Goal: Information Seeking & Learning: Obtain resource

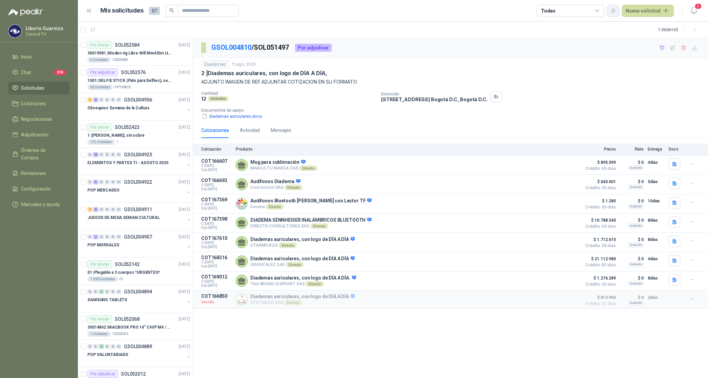
click at [611, 8] on button "button" at bounding box center [613, 11] width 12 height 12
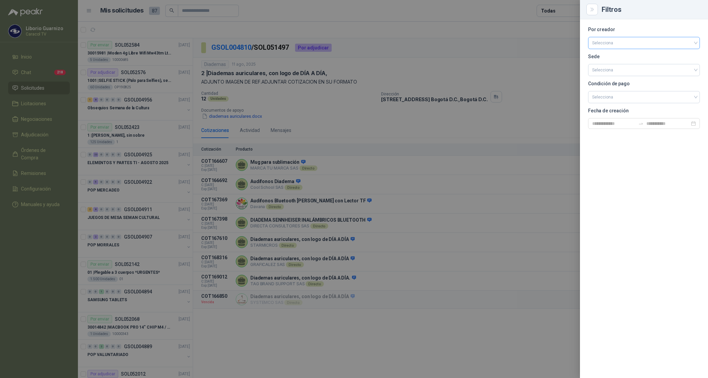
click at [612, 41] on input "search" at bounding box center [644, 42] width 104 height 10
click at [620, 79] on div "[PERSON_NAME]" at bounding box center [643, 78] width 101 height 7
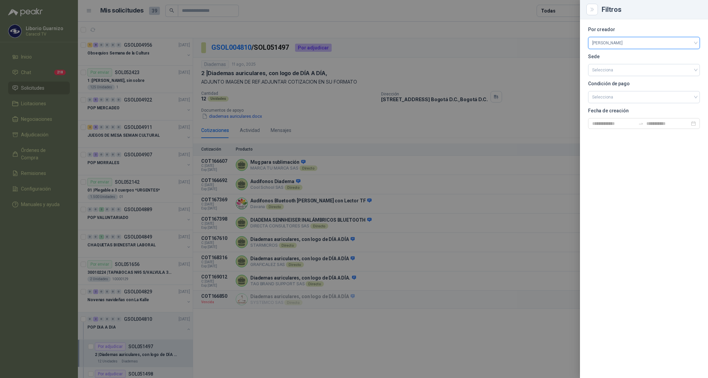
click at [542, 9] on div at bounding box center [354, 189] width 708 height 378
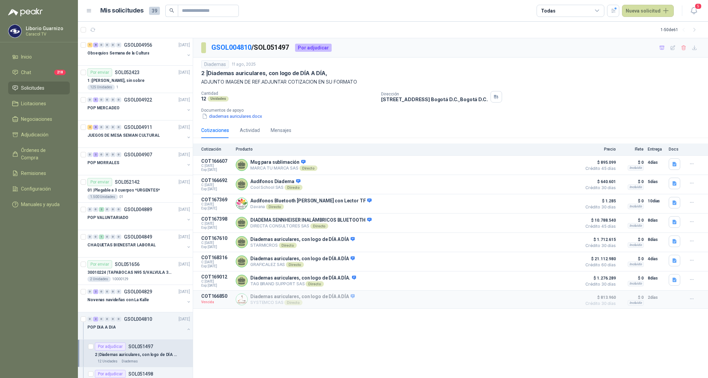
click at [570, 8] on div "Todas" at bounding box center [571, 11] width 68 height 12
click at [567, 35] on button "3 Por cotizar" at bounding box center [573, 38] width 62 height 11
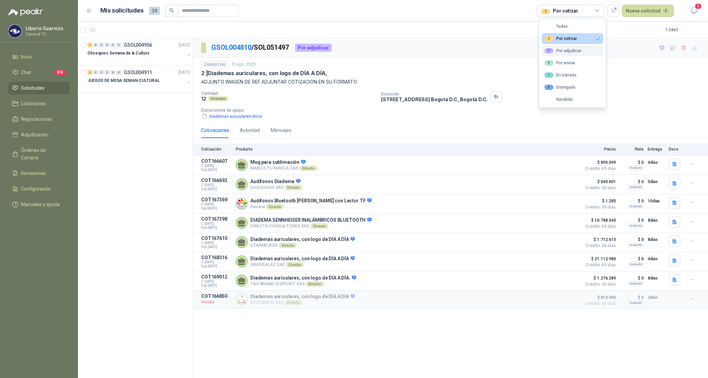
click at [569, 49] on div "27 Por adjudicar" at bounding box center [562, 50] width 37 height 5
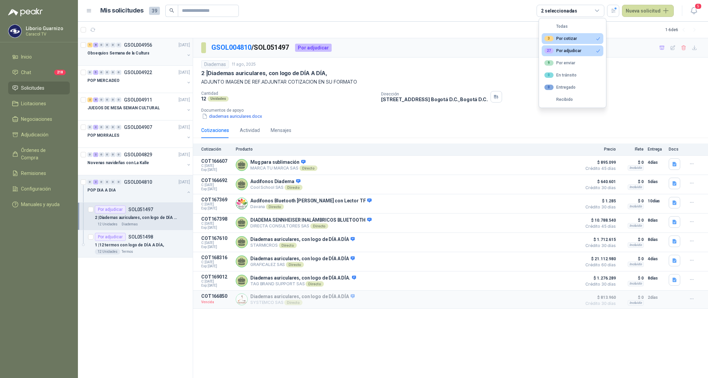
click at [126, 57] on div "Obsequios Semana de la Cultura" at bounding box center [135, 53] width 97 height 8
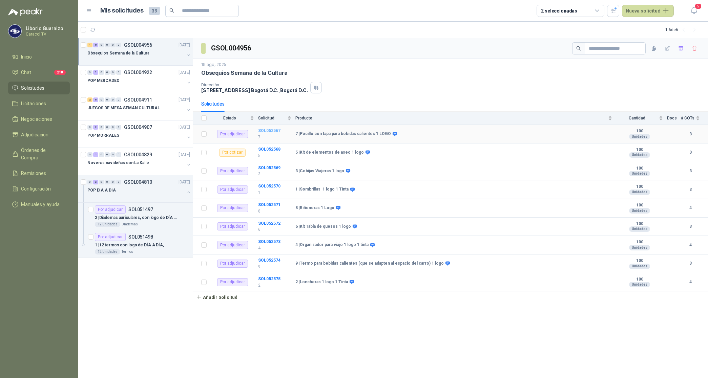
click at [265, 130] on b "SOL052567" at bounding box center [269, 130] width 22 height 5
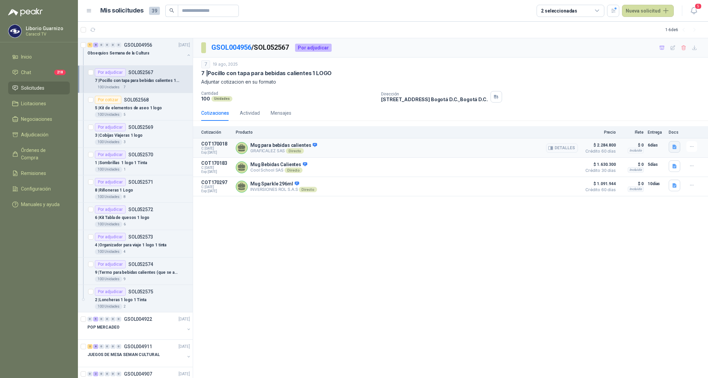
click at [676, 147] on icon "button" at bounding box center [675, 147] width 6 height 6
click at [609, 135] on button "COTIZACIÓN-00-1389 -CARACOL TELEVISIÓN -MUG .pdf" at bounding box center [616, 132] width 120 height 7
click at [673, 165] on icon "button" at bounding box center [674, 166] width 4 height 4
click at [646, 152] on button "Cotización Obsequios Semana de la Cultura Caracol.pdf" at bounding box center [616, 152] width 120 height 7
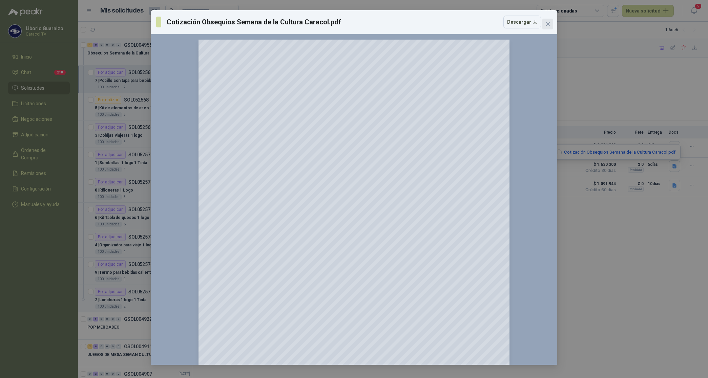
click at [546, 22] on icon "close" at bounding box center [548, 24] width 4 height 4
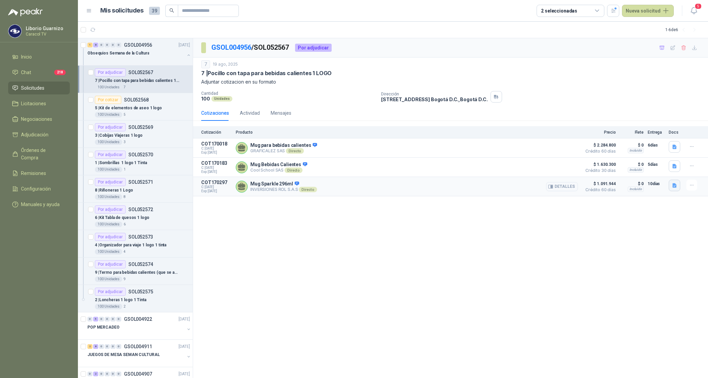
click at [674, 185] on icon "button" at bounding box center [674, 186] width 4 height 4
click at [661, 170] on button "Mug Sparkle 296ml.jpg" at bounding box center [650, 171] width 54 height 7
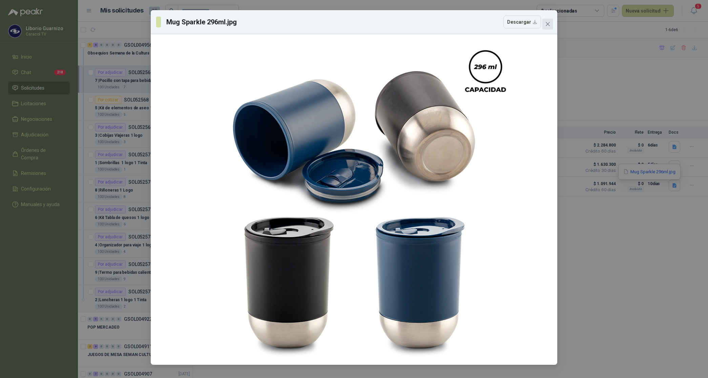
click at [549, 22] on icon "close" at bounding box center [547, 23] width 5 height 5
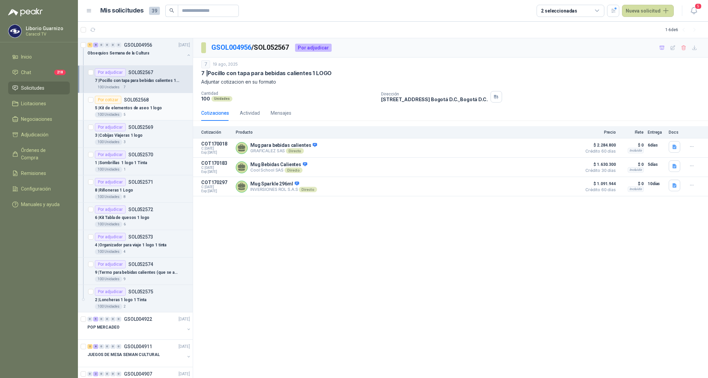
click at [148, 108] on p "5 | Kit de elementos de aseo 1 logo" at bounding box center [128, 108] width 67 height 6
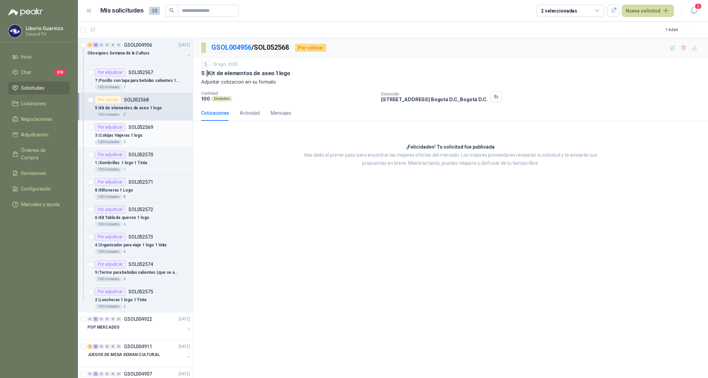
click at [134, 138] on p "3 | Cobijas Viajeras 1 logo" at bounding box center [119, 135] width 48 height 6
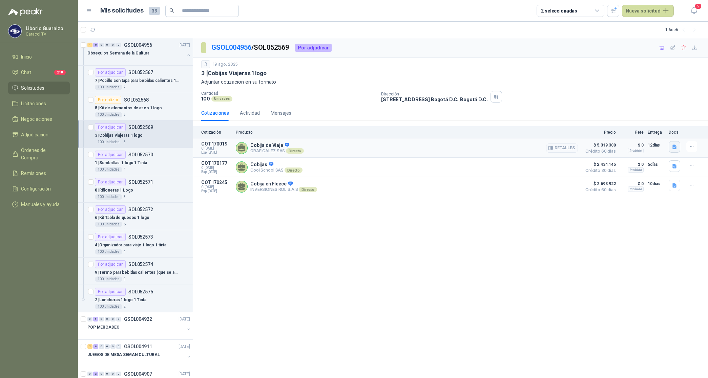
click at [674, 148] on icon "button" at bounding box center [674, 147] width 4 height 4
click at [636, 134] on button "COTIZACIÓN-00-1390 -CARACOL TELEVISIÓN -COBIJAS.pdf" at bounding box center [612, 132] width 127 height 7
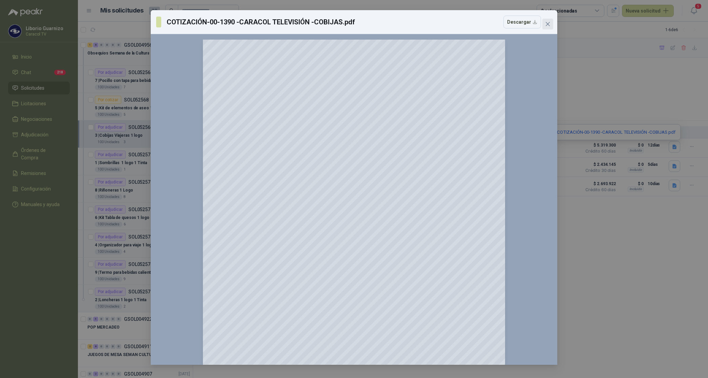
click at [549, 24] on icon "close" at bounding box center [547, 23] width 5 height 5
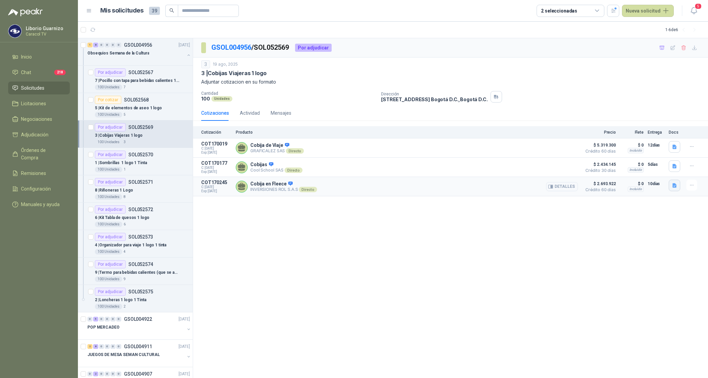
click at [673, 187] on icon "button" at bounding box center [674, 186] width 4 height 4
click at [661, 171] on button "Cobija en Fleece.jpg" at bounding box center [652, 171] width 48 height 7
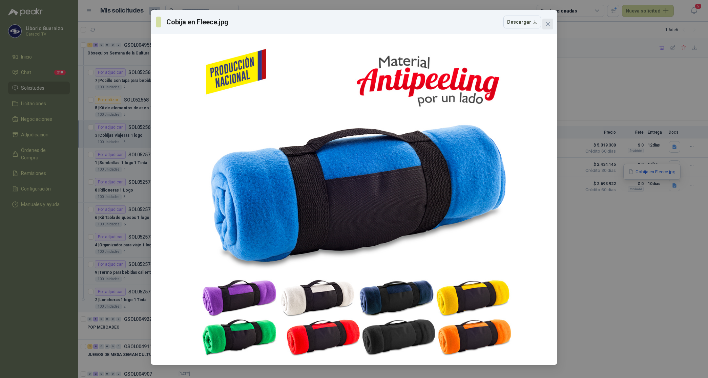
click at [549, 25] on icon "close" at bounding box center [548, 24] width 4 height 4
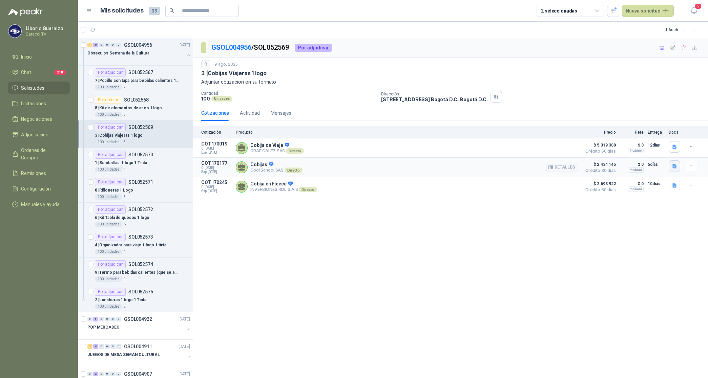
click at [675, 165] on icon "button" at bounding box center [674, 166] width 4 height 4
click at [641, 152] on button "Cotización Obsequios Semana de la Cultura Caracol.pdf" at bounding box center [616, 152] width 120 height 7
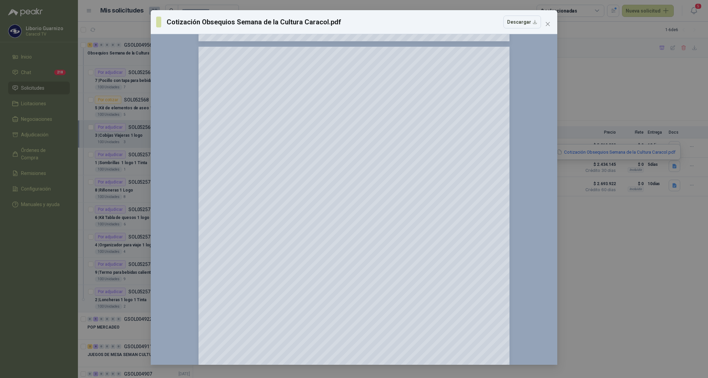
scroll to position [1713, 0]
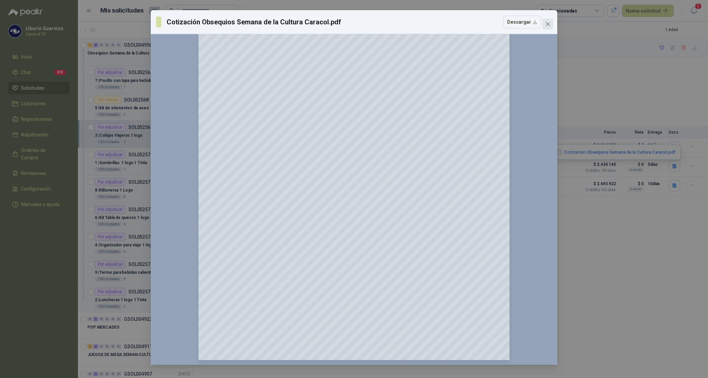
click at [551, 23] on span "Close" at bounding box center [547, 23] width 11 height 5
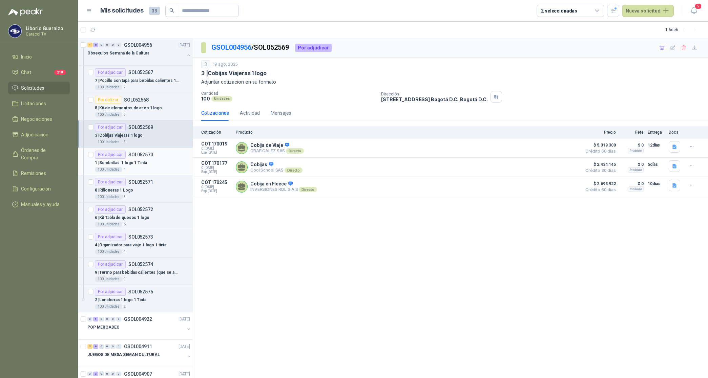
click at [137, 165] on p "1 | Sombrillas 1 logo 1 Tinta" at bounding box center [121, 163] width 52 height 6
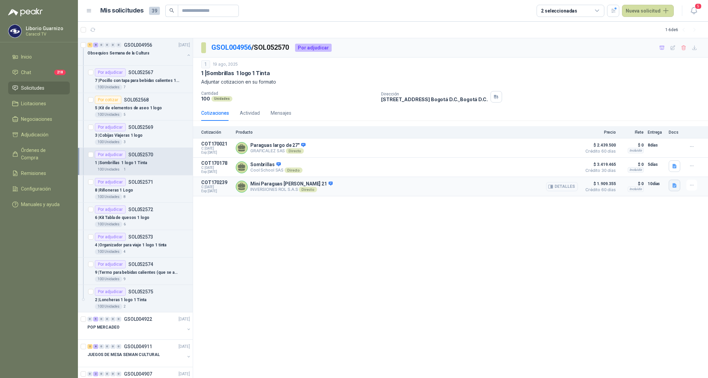
click at [673, 188] on icon "button" at bounding box center [674, 186] width 4 height 4
click at [652, 174] on button "Mini Paraguas [PERSON_NAME] 21.jpg" at bounding box center [634, 171] width 84 height 7
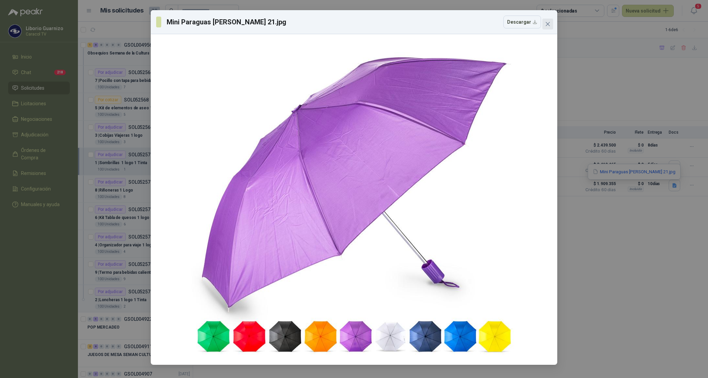
click at [549, 22] on icon "close" at bounding box center [547, 23] width 5 height 5
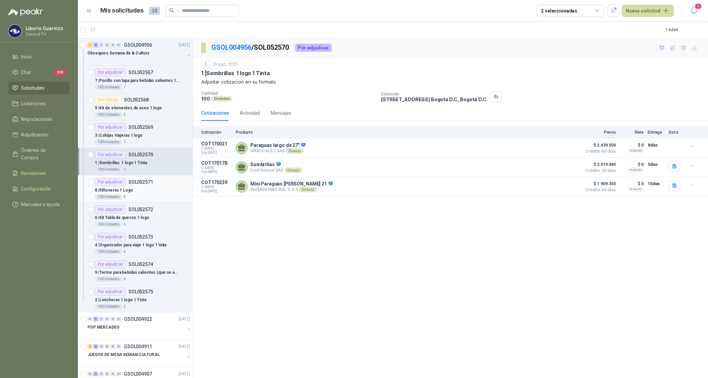
click at [120, 190] on p "8 | Riñoneras 1 Logo" at bounding box center [114, 190] width 38 height 6
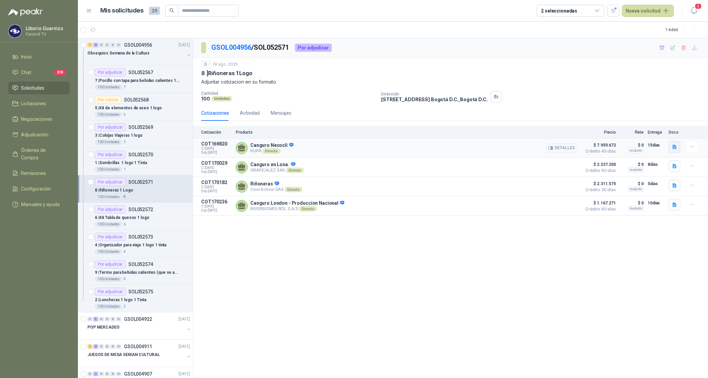
click at [676, 147] on icon "button" at bounding box center [675, 147] width 6 height 6
click at [612, 124] on button "Formato Cotizacion 0825_44.pdf" at bounding box center [604, 125] width 74 height 7
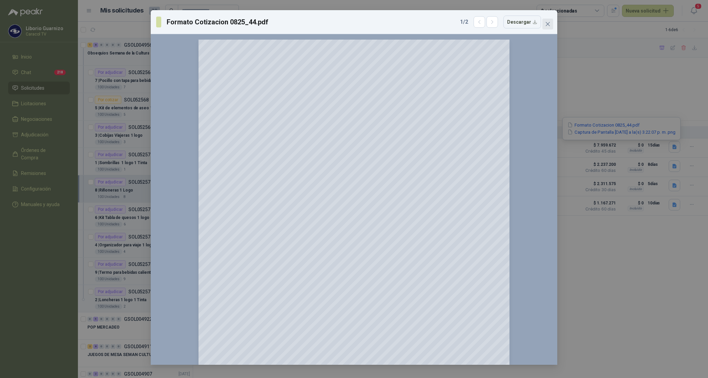
click at [548, 23] on icon "close" at bounding box center [547, 23] width 5 height 5
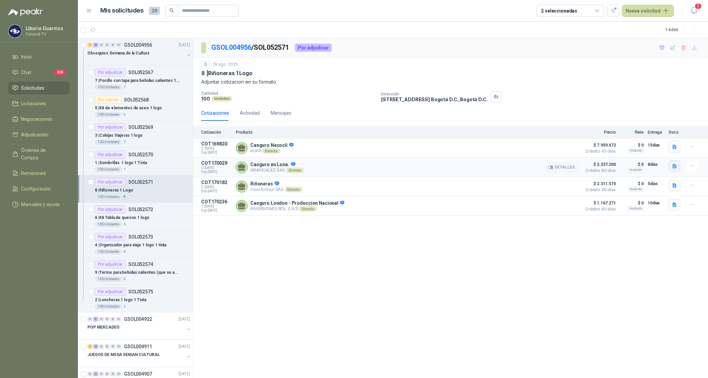
click at [674, 169] on icon "button" at bounding box center [674, 166] width 4 height 4
click at [620, 153] on button "COTIZACIÓN-00-1392 -CARACOL TELEVISIÓN -CANGURO.pdf" at bounding box center [611, 152] width 130 height 7
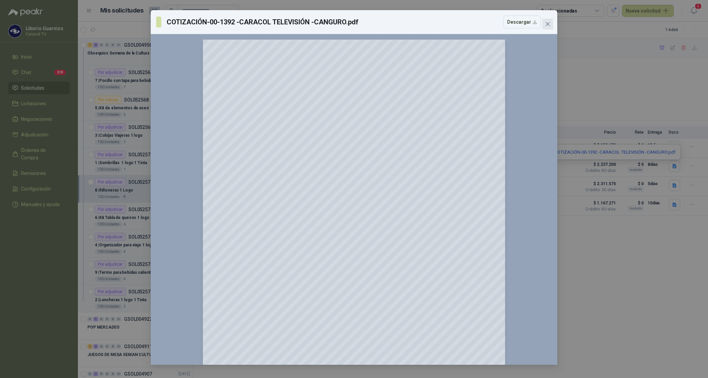
click at [549, 26] on icon "close" at bounding box center [547, 23] width 5 height 5
